Goal: Information Seeking & Learning: Learn about a topic

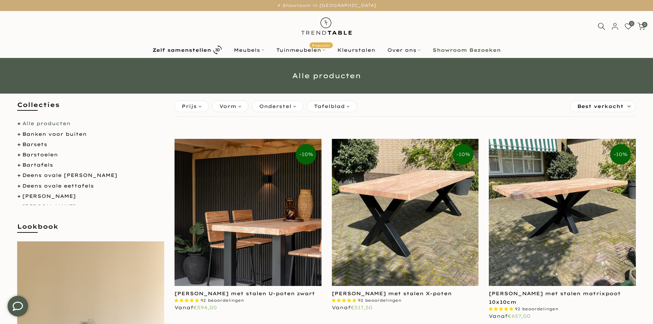
click at [263, 233] on img at bounding box center [248, 212] width 147 height 147
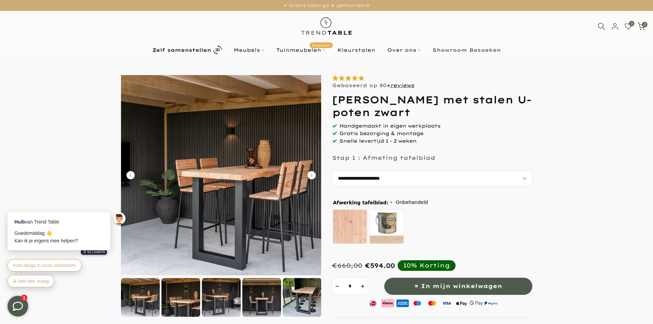
click at [302, 286] on div at bounding box center [302, 297] width 39 height 39
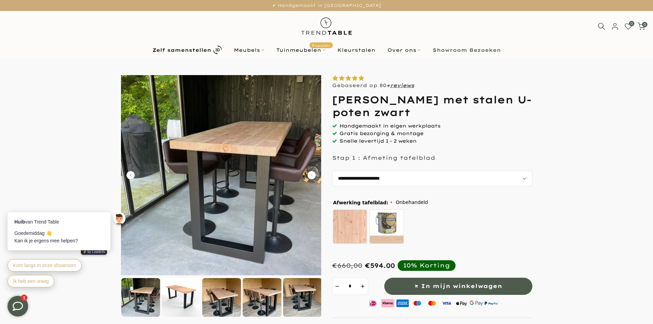
click at [471, 46] on link "Showroom Bezoeken" at bounding box center [467, 50] width 80 height 8
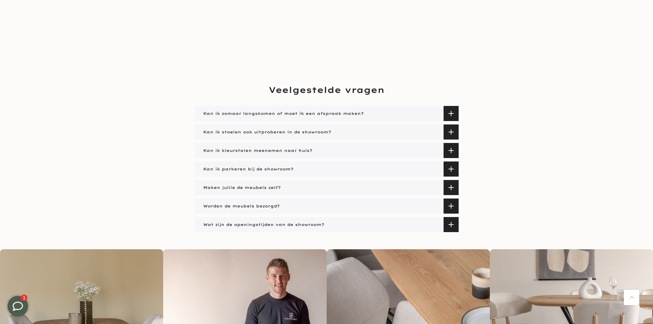
scroll to position [1269, 0]
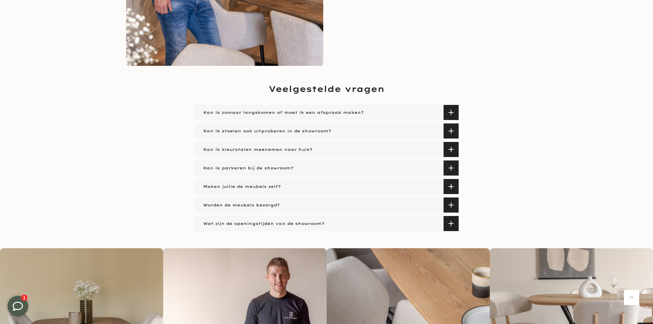
click at [19, 303] on icon at bounding box center [18, 306] width 10 height 10
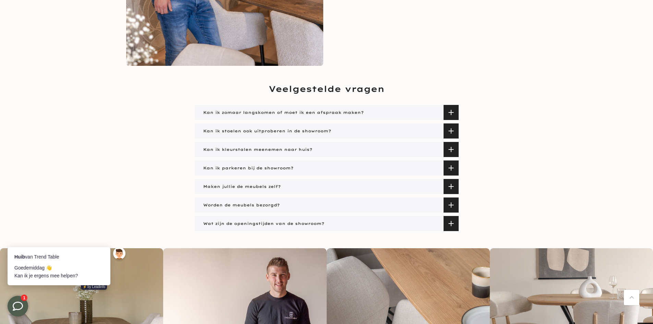
scroll to position [0, 0]
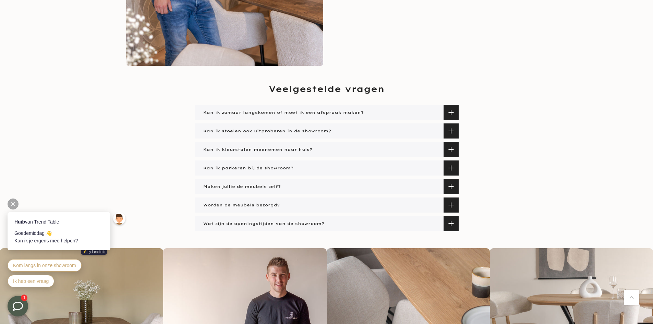
click at [42, 237] on div "Goedemiddag 👋 Kan ik je ergens mee helpen?" at bounding box center [58, 236] width 89 height 15
click at [47, 240] on div "Goedemiddag 👋 Kan ik je ergens mee helpen?" at bounding box center [58, 236] width 89 height 15
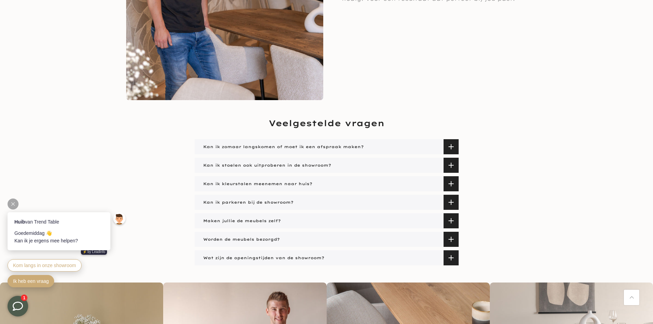
click at [47, 283] on span "Ik heb een vraag" at bounding box center [31, 281] width 36 height 5
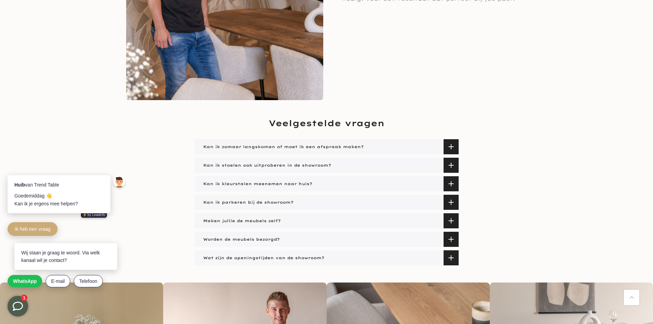
click at [140, 220] on div "Veelgestelde vragen Kan ik zomaar langskomen of moet ik een afspraak maken? Dat…" at bounding box center [326, 191] width 653 height 148
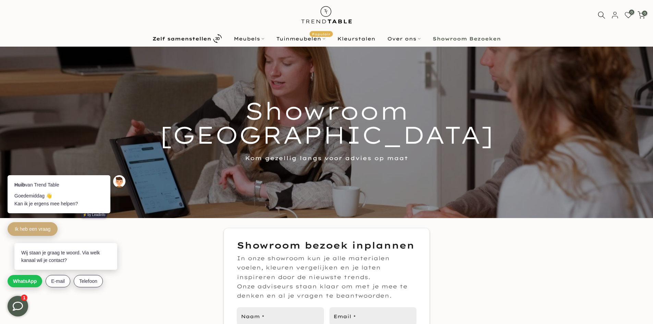
scroll to position [0, 0]
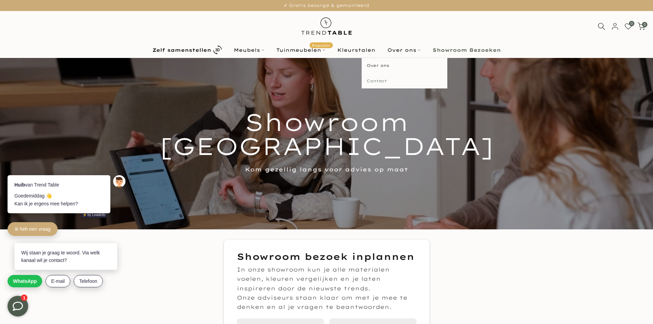
click at [379, 81] on link "Contact" at bounding box center [405, 80] width 86 height 15
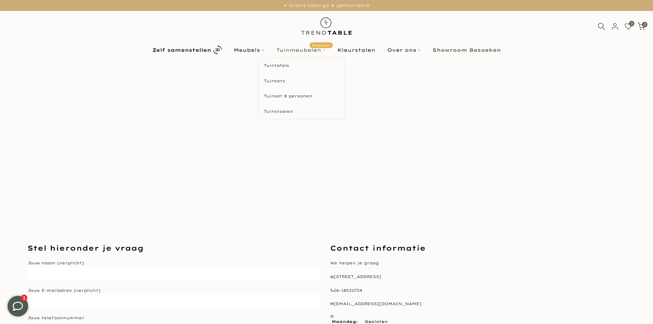
click at [307, 49] on link "Tuinmeubelen Populair" at bounding box center [300, 50] width 61 height 8
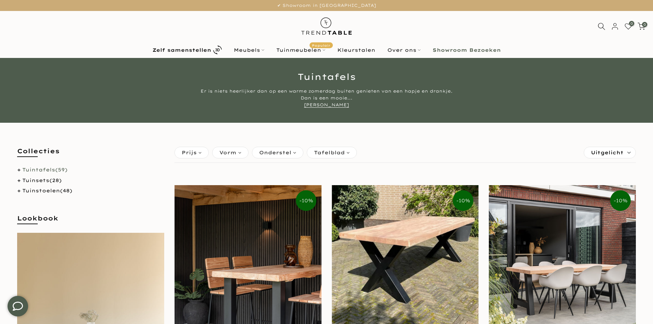
click at [267, 231] on img at bounding box center [248, 258] width 147 height 147
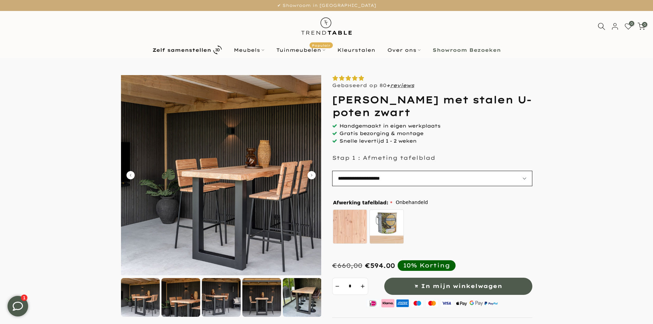
click at [404, 176] on select "**********" at bounding box center [432, 178] width 200 height 15
click at [313, 177] on icon "Carousel Next Arrow" at bounding box center [312, 175] width 8 height 8
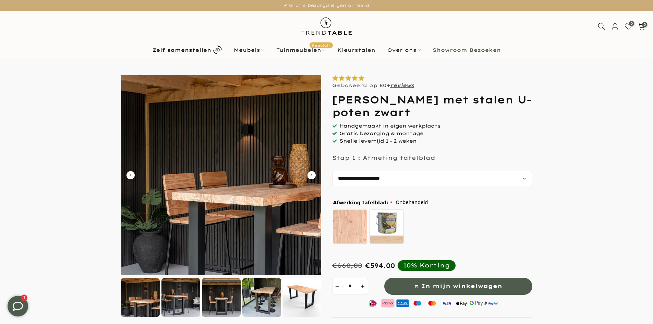
click at [134, 175] on icon "Carousel Back Arrow" at bounding box center [131, 175] width 8 height 8
